Goal: Transaction & Acquisition: Subscribe to service/newsletter

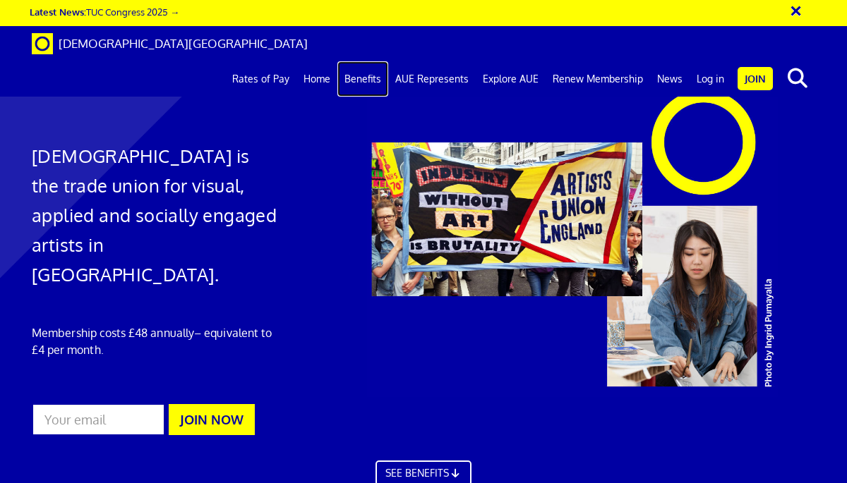
click at [364, 61] on link "Benefits" at bounding box center [362, 78] width 51 height 35
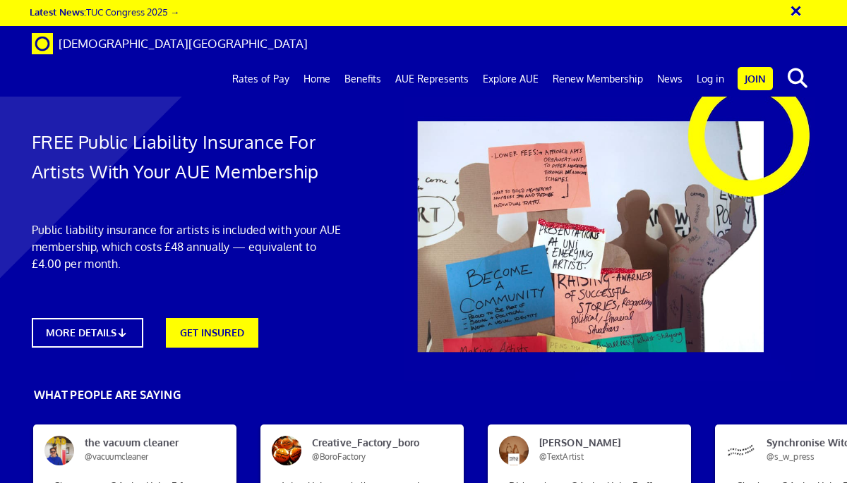
scroll to position [0, 1]
click at [137, 330] on link "MORE DETAILS" at bounding box center [87, 333] width 122 height 32
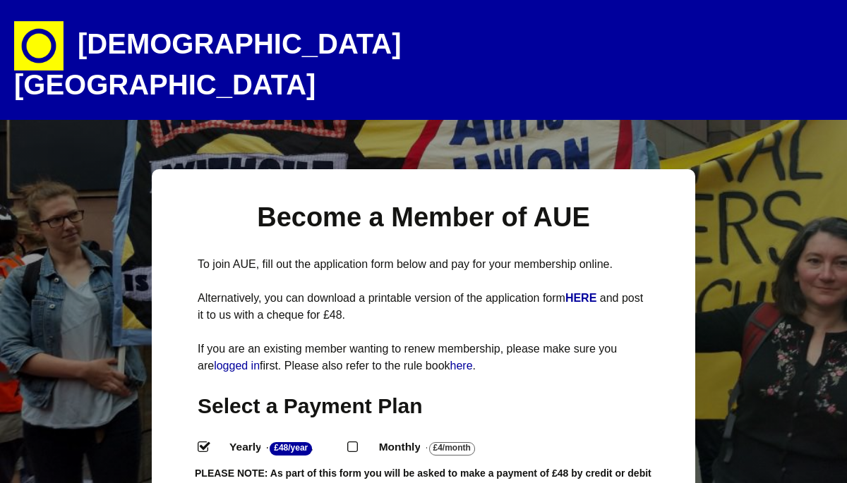
select select
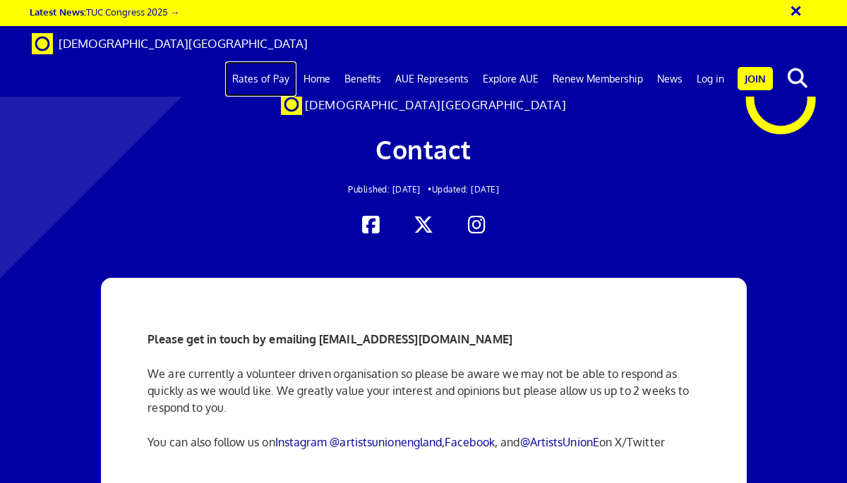
click at [286, 61] on link "Rates of Pay" at bounding box center [260, 78] width 71 height 35
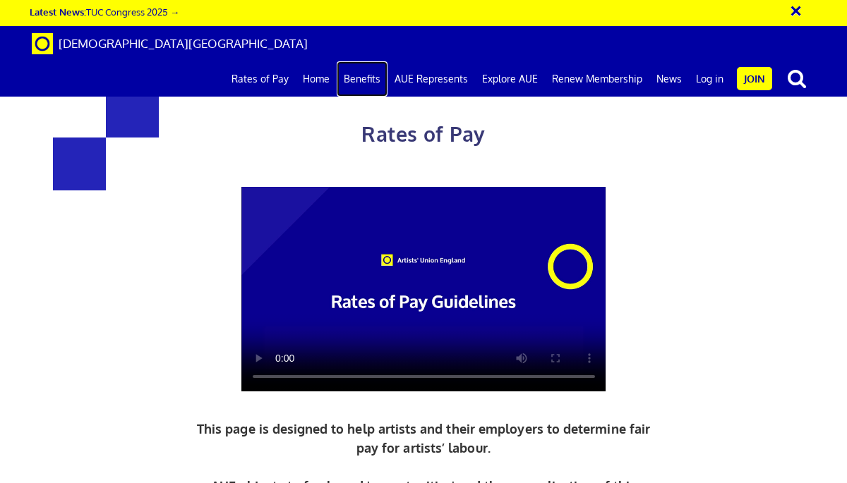
click at [358, 61] on link "Benefits" at bounding box center [362, 78] width 51 height 35
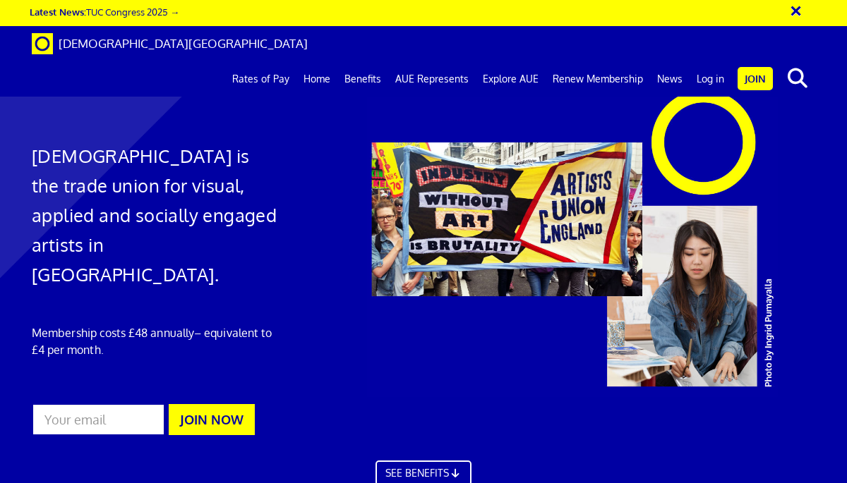
scroll to position [0, 1]
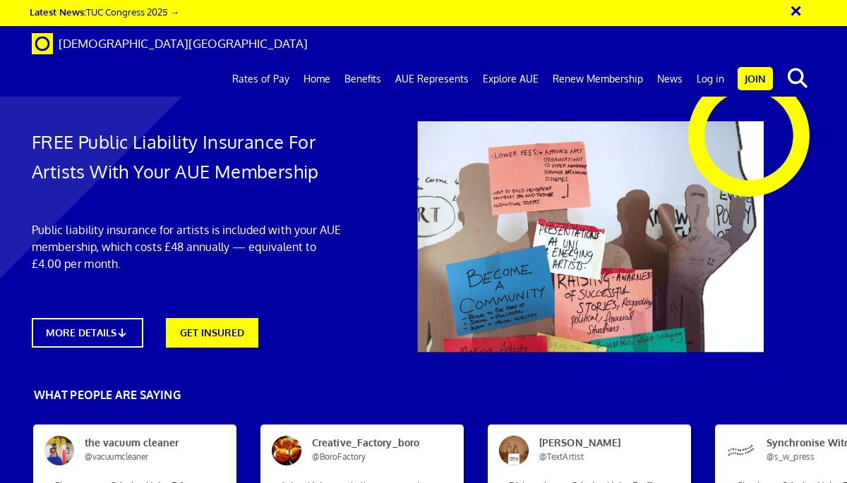
scroll to position [748, 0]
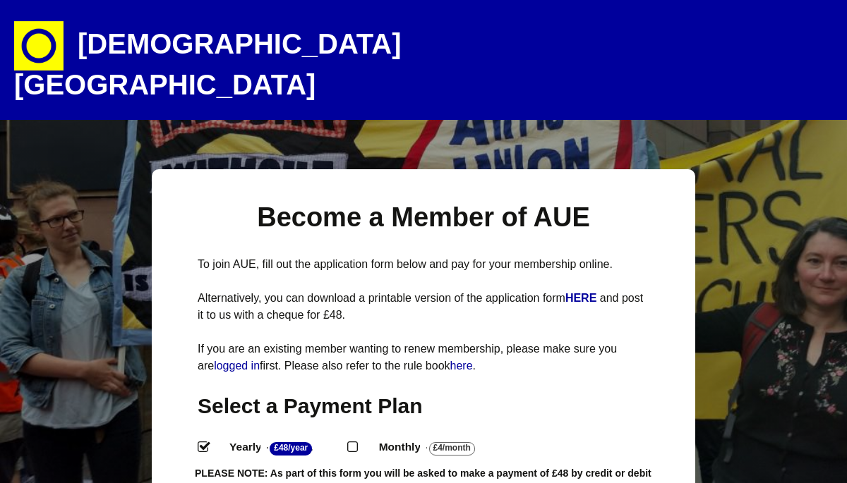
select select
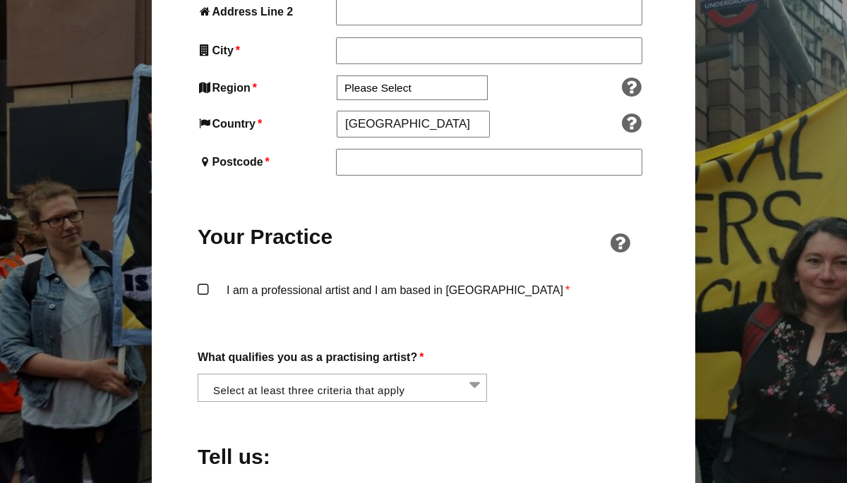
scroll to position [970, 0]
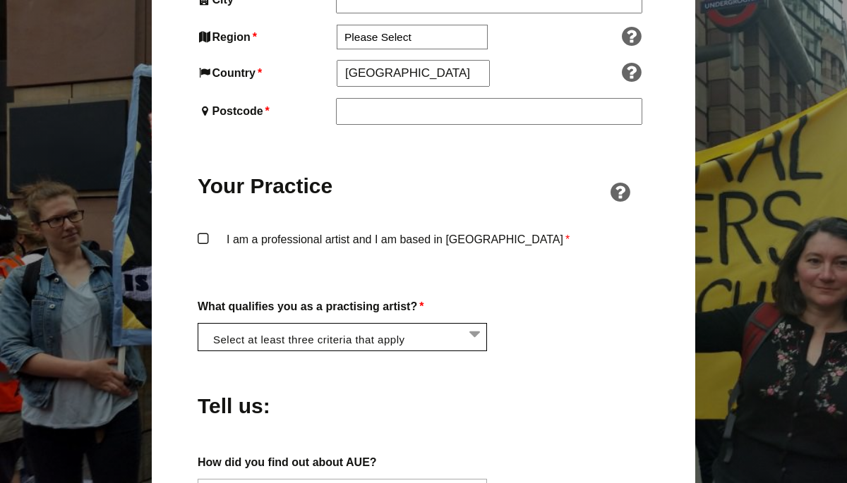
click at [476, 324] on li at bounding box center [346, 336] width 289 height 24
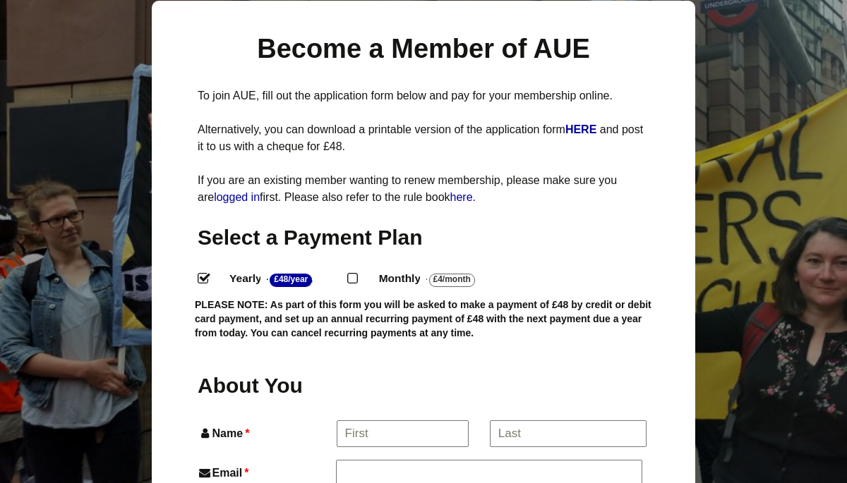
scroll to position [167, 0]
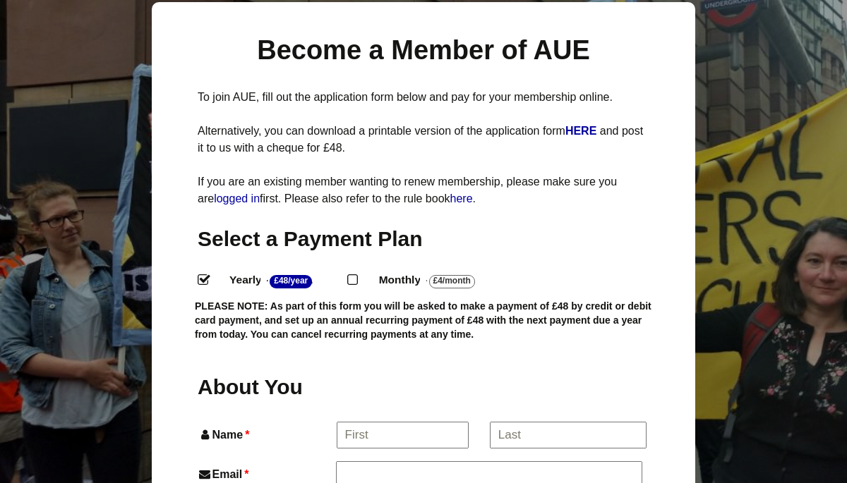
click at [356, 274] on input "Monthly - £4/Month ." at bounding box center [351, 278] width 9 height 9
radio input "true"
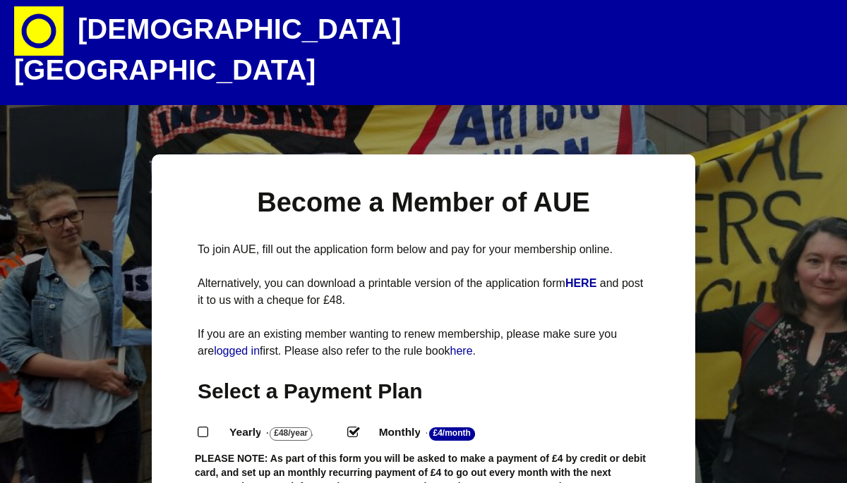
scroll to position [0, 0]
